Goal: Check status: Check status

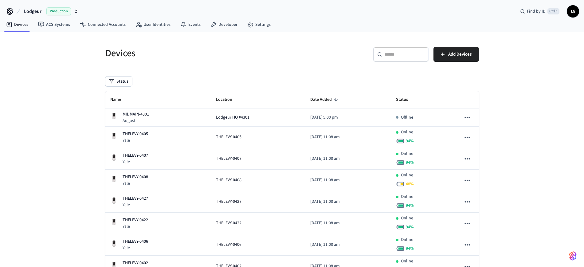
click at [392, 54] on input "text" at bounding box center [404, 54] width 40 height 6
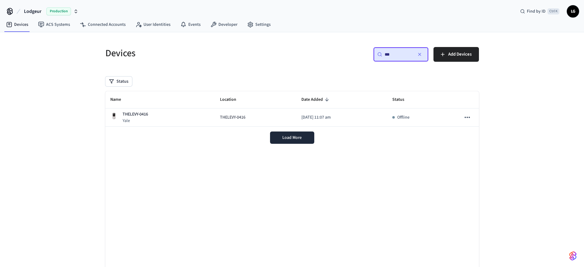
type input "***"
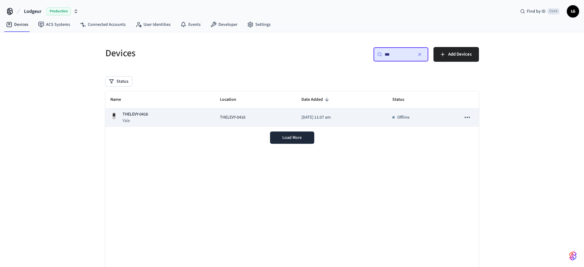
click at [176, 111] on div "THELEVY-0416 [GEOGRAPHIC_DATA]" at bounding box center [160, 117] width 100 height 13
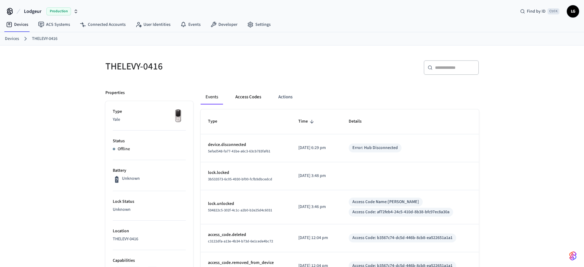
click at [242, 97] on button "Access Codes" at bounding box center [248, 97] width 36 height 15
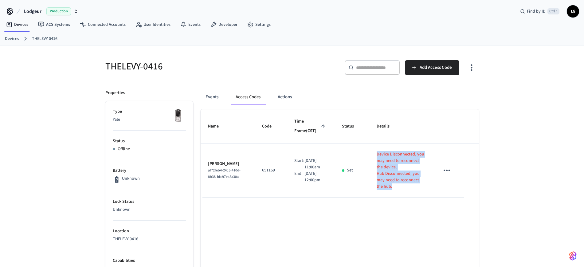
drag, startPoint x: 427, startPoint y: 179, endPoint x: 373, endPoint y: 153, distance: 61.0
click at [373, 153] on td "Device Disconnected, you may need to reconnect the device. Hub Disconnected, yo…" at bounding box center [400, 171] width 63 height 54
copy div "Device Disconnected, you may need to reconnect the device. Hub Disconnected, yo…"
